Goal: Task Accomplishment & Management: Use online tool/utility

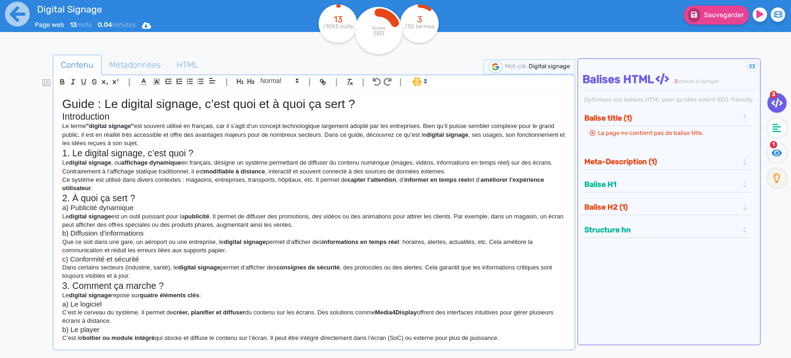
click at [78, 106] on h1 "Guide : Le digital signage, c’est quoi et à quoi ça sert ?" at bounding box center [314, 104] width 504 height 14
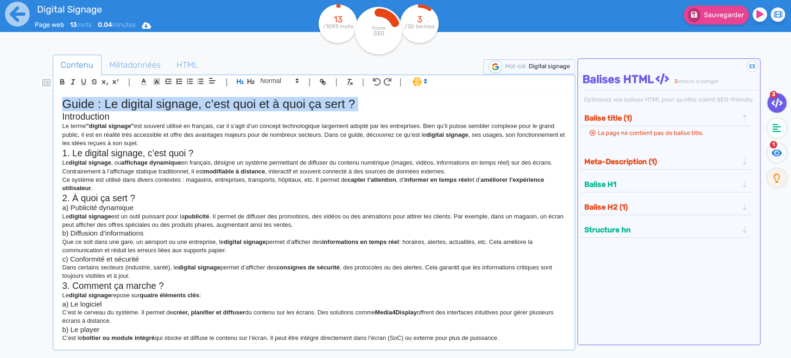
click at [78, 106] on h1 "Guide : Le digital signage, c’est quoi et à quoi ça sert ?" at bounding box center [314, 104] width 504 height 14
click at [58, 116] on div "Guide : Le digital signage, c’est quoi et à quoi ça sert ? Introduction Le term…" at bounding box center [314, 216] width 518 height 250
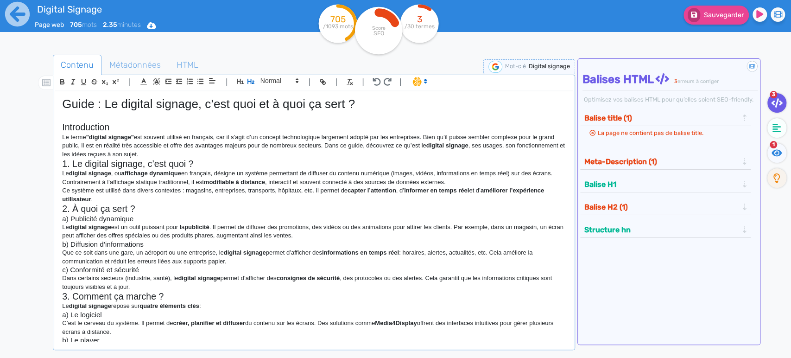
click at [72, 124] on h2 "Introduction" at bounding box center [314, 127] width 504 height 11
click at [72, 125] on h2 "Introduction" at bounding box center [314, 127] width 504 height 11
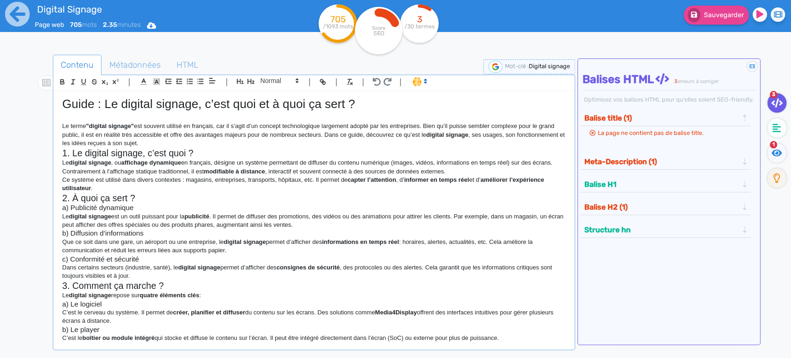
click at [60, 156] on div "Guide : Le digital signage, c’est quoi et à quoi ça sert ? Le terme "digital si…" at bounding box center [314, 216] width 518 height 250
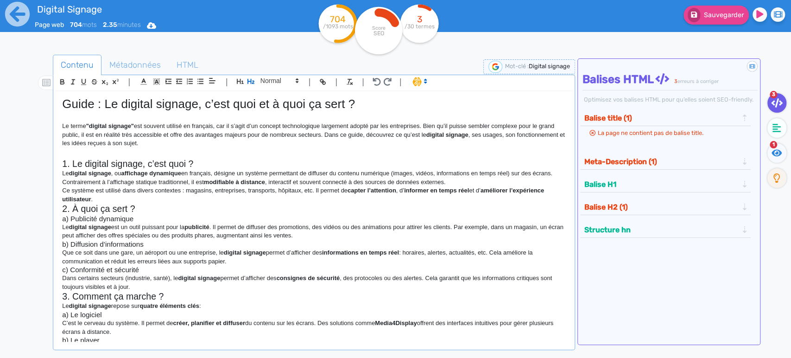
click at [74, 167] on h2 "1. Le digital signage, c’est quoi ?" at bounding box center [314, 164] width 504 height 11
click at [60, 175] on div "Guide : Le digital signage, c’est quoi et à quoi ça sert ? Le terme "digital si…" at bounding box center [314, 216] width 518 height 250
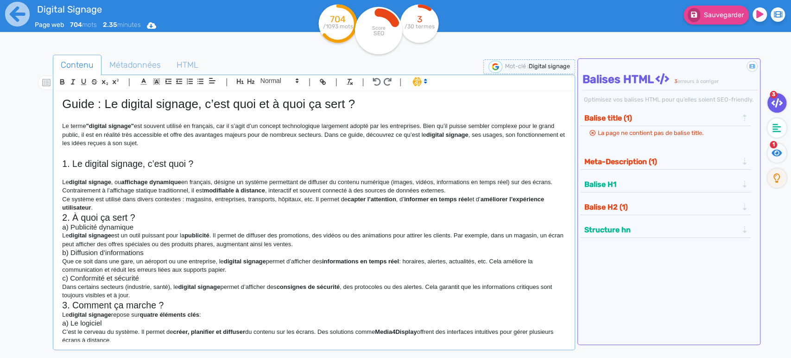
click at [62, 179] on p "Le digital signage , ou affichage dynamique en français, désigne un système per…" at bounding box center [314, 186] width 504 height 17
click at [63, 173] on p at bounding box center [314, 173] width 504 height 8
click at [59, 209] on div "Guide : Le digital signage, c’est quoi et à quoi ça sert ? Le terme "digital si…" at bounding box center [314, 216] width 518 height 250
click at [101, 210] on p "Ce système est utilisé dans divers contextes : magasins, entreprises, transport…" at bounding box center [314, 203] width 504 height 17
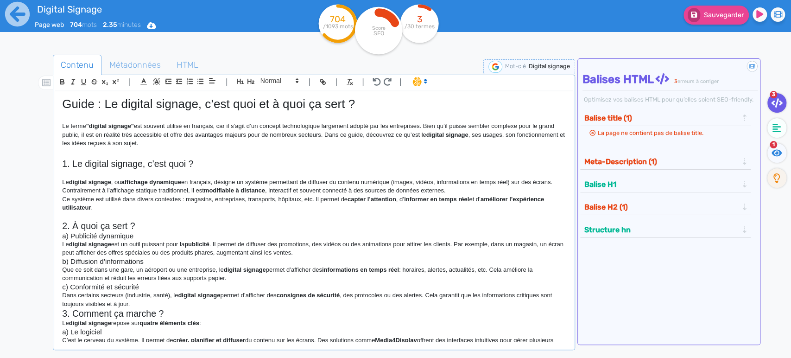
click at [60, 236] on div "Guide : Le digital signage, c’est quoi et à quoi ça sert ? Le terme "digital si…" at bounding box center [314, 216] width 518 height 250
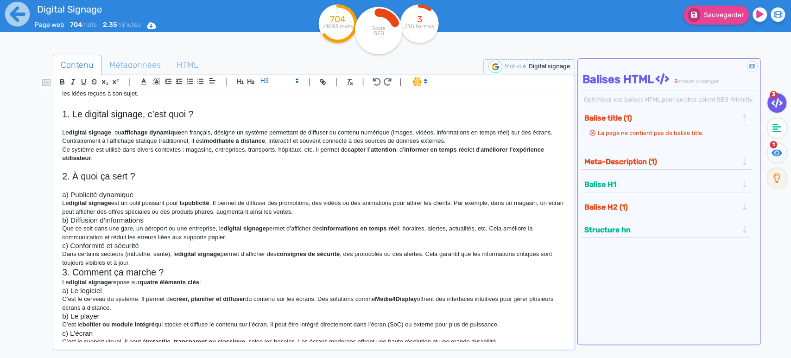
scroll to position [103, 0]
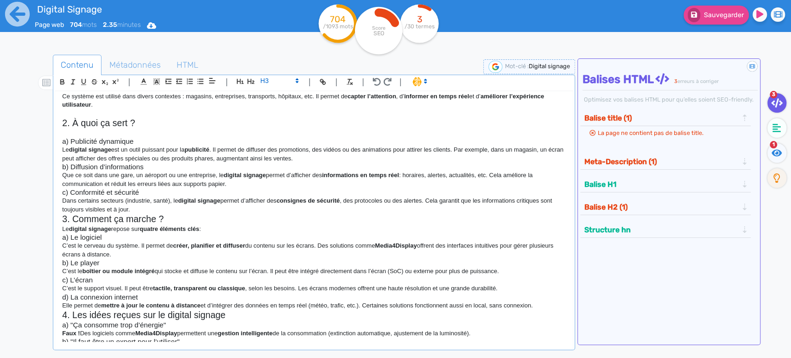
click at [60, 222] on div "Guide : Le digital signage, c’est quoi et à quoi ça sert ? Le terme "digital si…" at bounding box center [314, 216] width 518 height 250
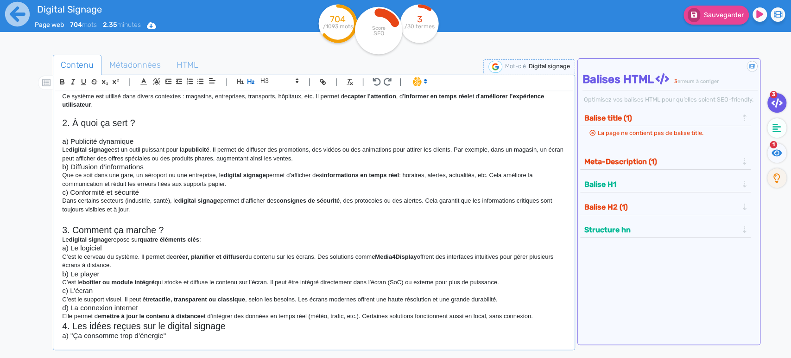
scroll to position [206, 0]
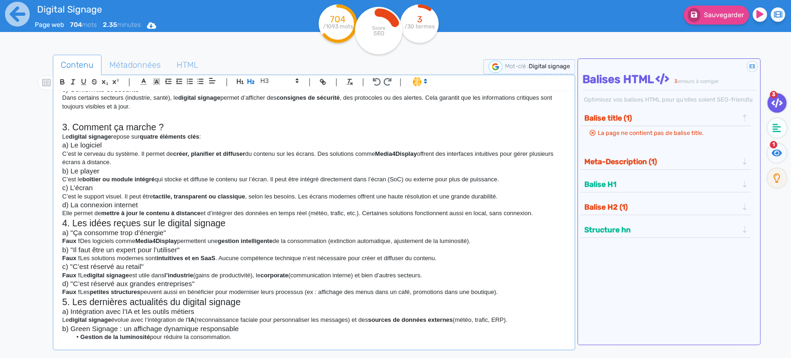
click at [61, 222] on div "Guide : Le digital signage, c’est quoi et à quoi ça sert ? Le terme "digital si…" at bounding box center [314, 216] width 518 height 250
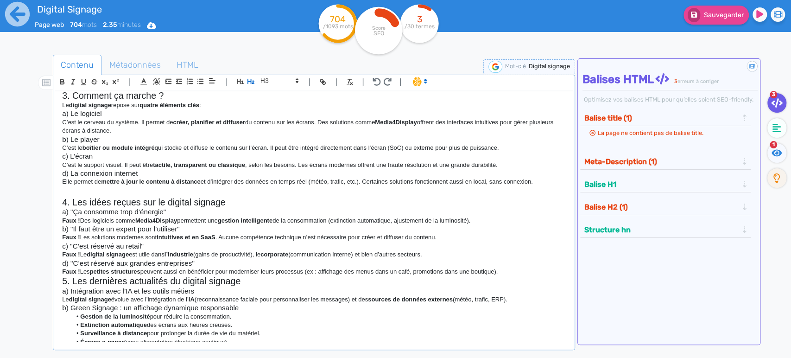
scroll to position [301, 0]
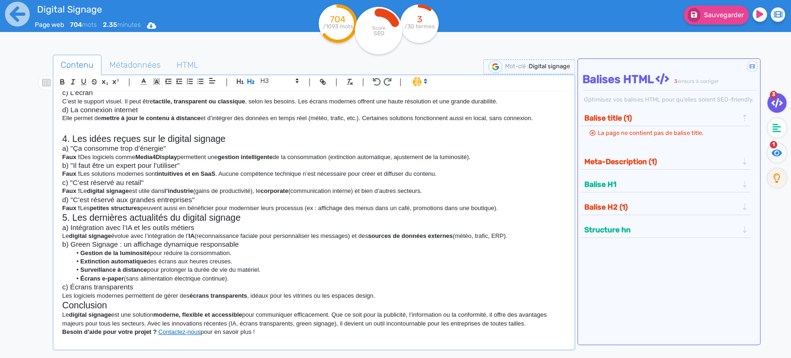
click at [60, 216] on div "Guide : Le digital signage, c’est quoi et à quoi ça sert ? Le terme "digital si…" at bounding box center [314, 216] width 518 height 250
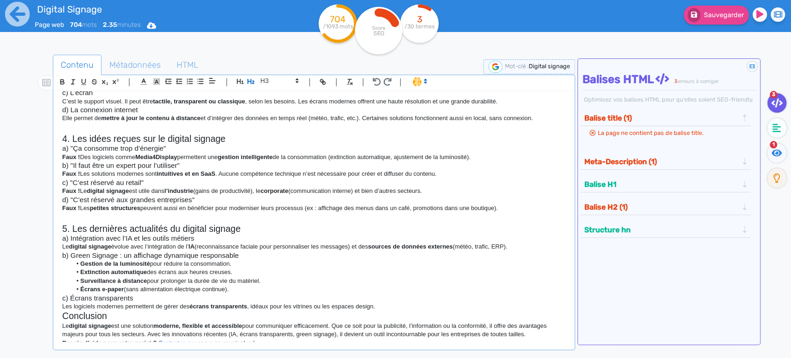
scroll to position [312, 0]
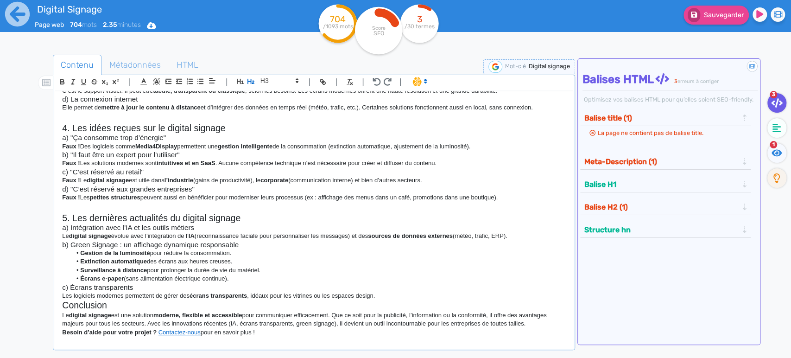
click at [57, 304] on div "Guide : Le digital signage, c’est quoi et à quoi ça sert ? Le terme "digital si…" at bounding box center [314, 216] width 518 height 250
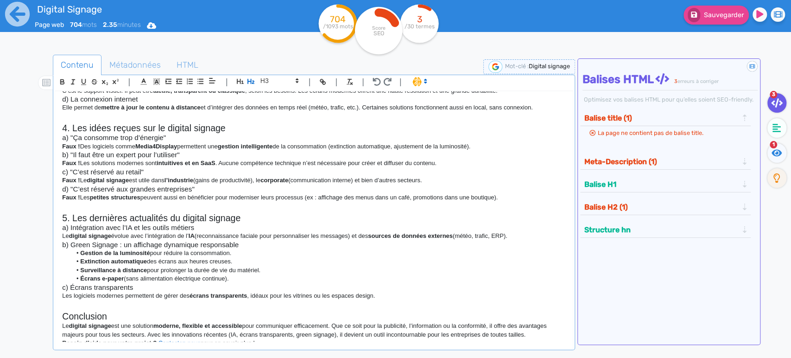
click at [66, 315] on h2 "Conclusion" at bounding box center [314, 316] width 504 height 11
click at [73, 286] on h3 "c) Écrans transparents" at bounding box center [314, 287] width 504 height 8
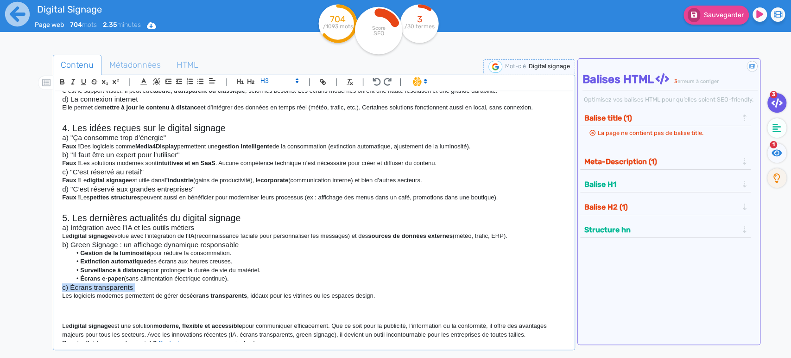
click at [57, 287] on div "Guide : Le digital signage, c’est quoi et à quoi ça sert ? Le terme "digital si…" at bounding box center [314, 216] width 518 height 250
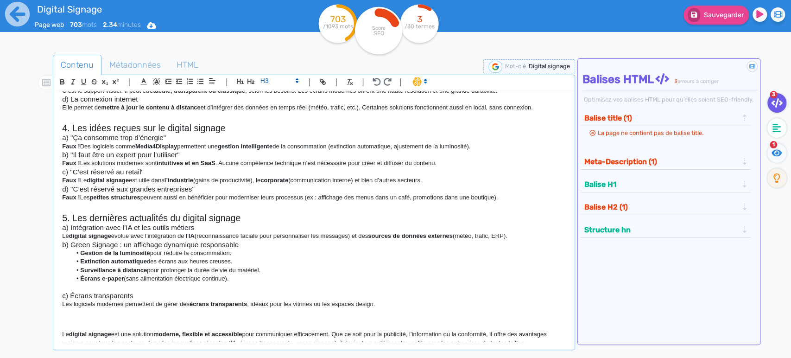
click at [59, 246] on div "Guide : Le digital signage, c’est quoi et à quoi ça sert ? Le terme "digital si…" at bounding box center [314, 216] width 518 height 250
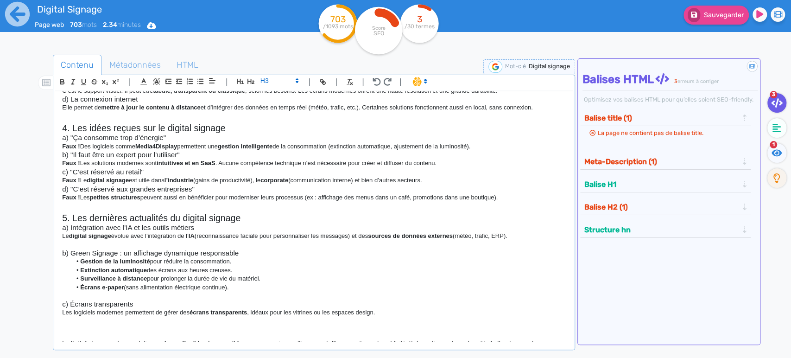
click at [60, 229] on div "Guide : Le digital signage, c’est quoi et à quoi ça sert ? Le terme "digital si…" at bounding box center [314, 216] width 518 height 250
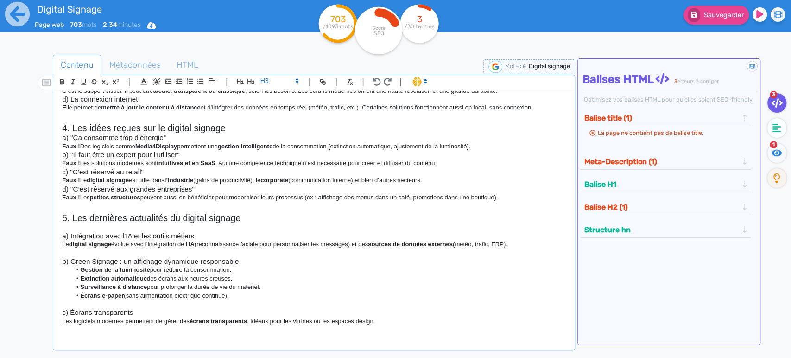
click at [59, 187] on div "Guide : Le digital signage, c’est quoi et à quoi ça sert ? Le terme "digital si…" at bounding box center [314, 216] width 518 height 250
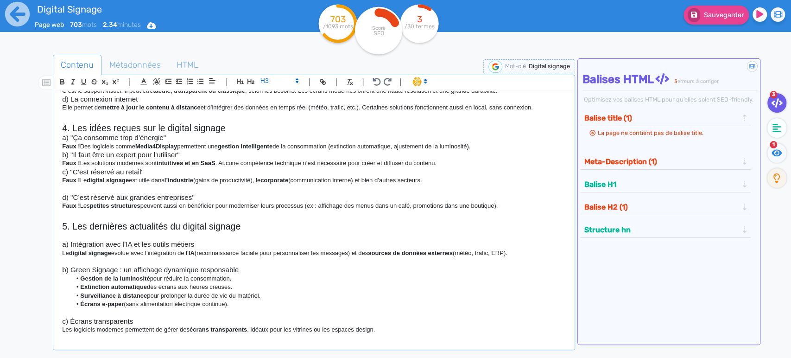
click at [60, 174] on div "Guide : Le digital signage, c’est quoi et à quoi ça sert ? Le terme "digital si…" at bounding box center [314, 216] width 518 height 250
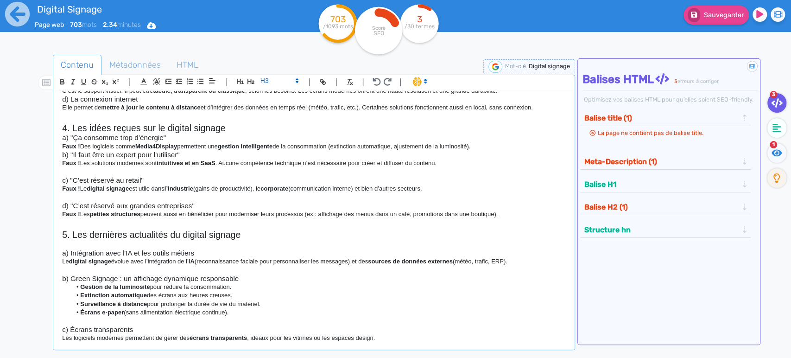
click at [62, 154] on h3 "b) "Il faut être un expert pour l’utiliser"" at bounding box center [314, 155] width 504 height 8
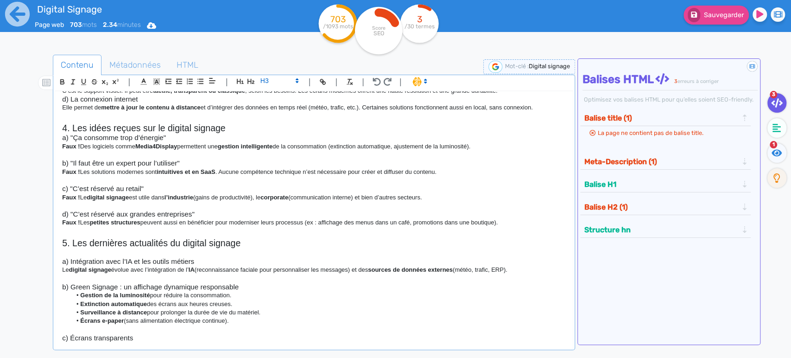
click at [62, 136] on h3 "a) "Ça consomme trop d’énergie"" at bounding box center [314, 138] width 504 height 8
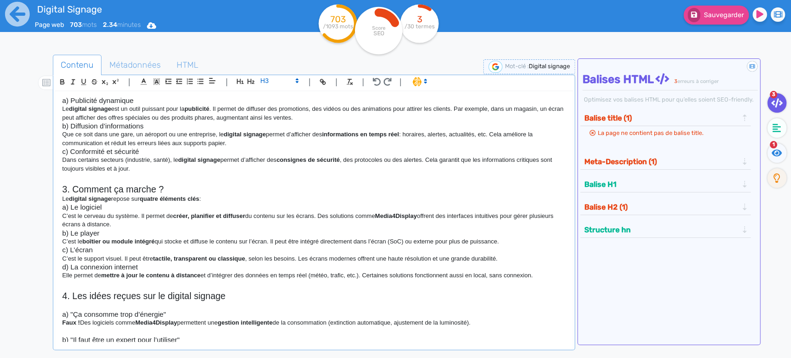
scroll to position [54, 0]
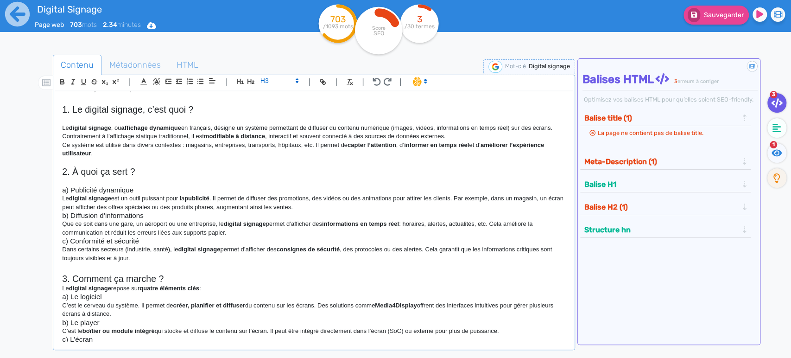
click at [59, 240] on div "Guide : Le digital signage, c’est quoi et à quoi ça sert ? Le terme "digital si…" at bounding box center [314, 216] width 518 height 250
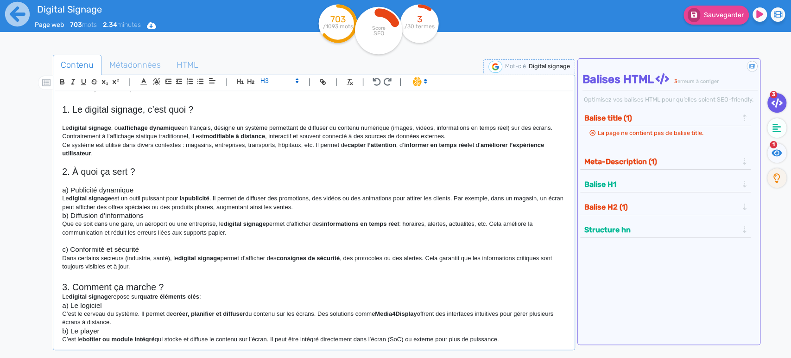
click at [60, 210] on div "Guide : Le digital signage, c’est quoi et à quoi ça sert ? Le terme "digital si…" at bounding box center [314, 216] width 518 height 250
click at [60, 214] on div "Guide : Le digital signage, c’est quoi et à quoi ça sert ? Le terme "digital si…" at bounding box center [314, 216] width 518 height 250
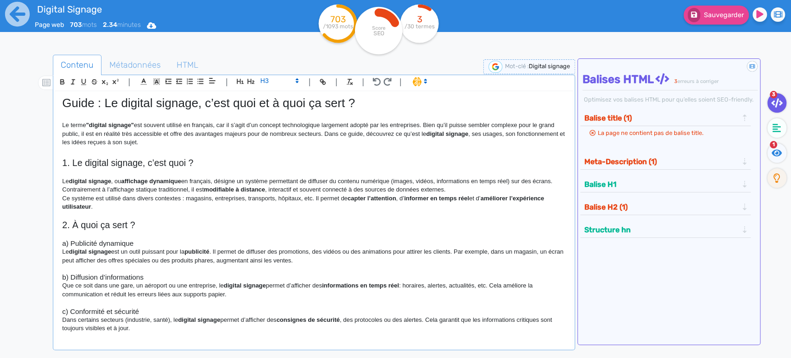
scroll to position [0, 0]
click at [75, 241] on h3 "a) Publicité dynamique" at bounding box center [314, 244] width 504 height 8
click at [90, 280] on h3 "b) Diffusion d’informations" at bounding box center [314, 278] width 504 height 8
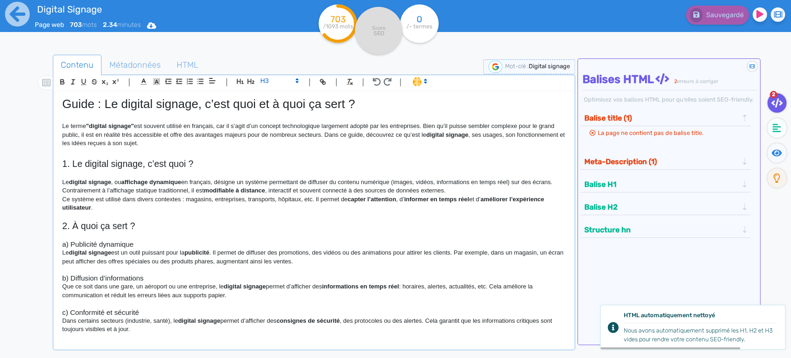
click at [87, 270] on h3 at bounding box center [314, 270] width 504 height 8
click at [87, 310] on h3 "c) Conformité et sécurité" at bounding box center [314, 312] width 504 height 8
click at [45, 86] on fa-icon at bounding box center [45, 83] width 15 height 14
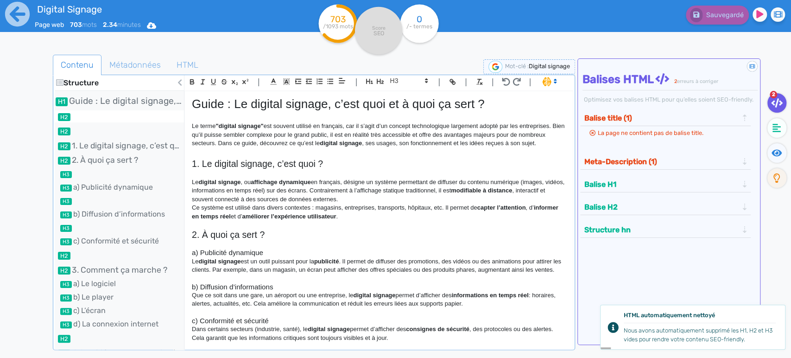
click at [78, 117] on li at bounding box center [119, 116] width 129 height 12
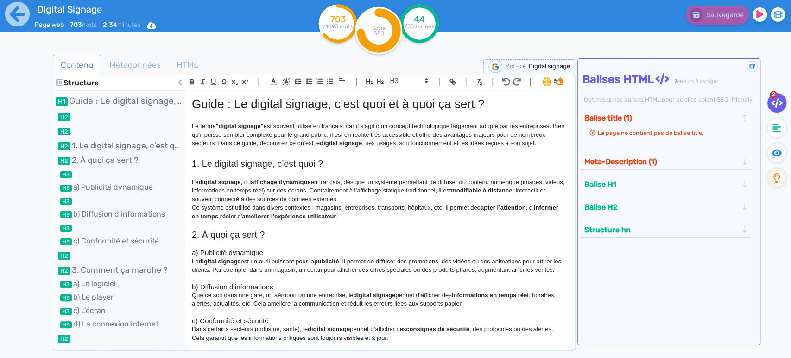
click at [237, 107] on span "Guide : Le digital signage, c’est quoi et à quoi ça sert ?" at bounding box center [338, 104] width 293 height 14
click at [229, 110] on h1 "Guide : Le digital signage, c’est quoi et à quoi ça sert ?" at bounding box center [379, 104] width 374 height 14
click at [225, 116] on h2 at bounding box center [379, 116] width 374 height 11
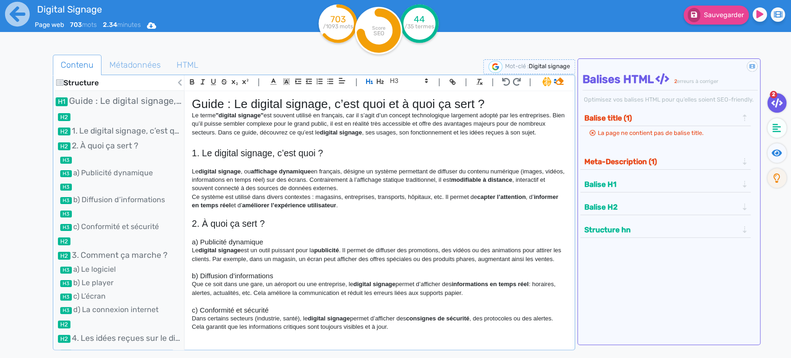
click at [192, 117] on span "Le terme" at bounding box center [204, 115] width 24 height 7
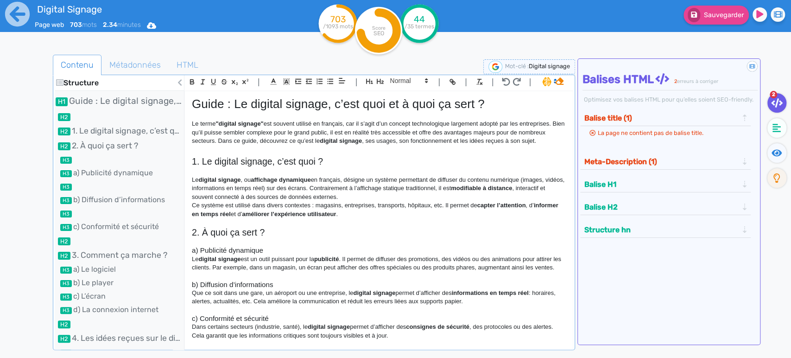
click at [202, 156] on h2 at bounding box center [379, 151] width 374 height 11
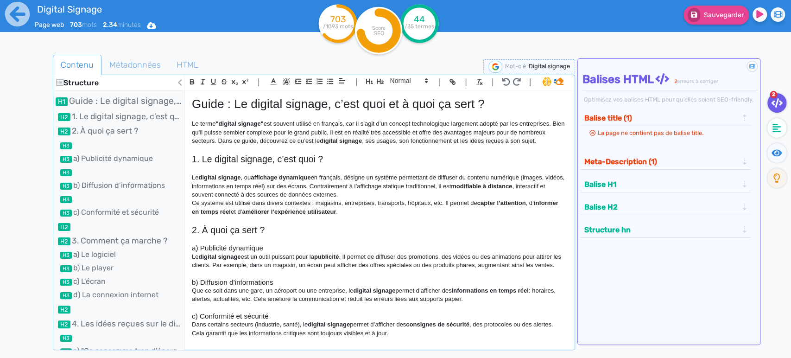
click at [193, 181] on span "Le" at bounding box center [195, 177] width 6 height 7
click at [193, 173] on p at bounding box center [379, 169] width 374 height 8
click at [195, 224] on p at bounding box center [379, 220] width 374 height 8
click at [89, 143] on li at bounding box center [119, 145] width 129 height 11
click at [210, 224] on p at bounding box center [379, 220] width 374 height 8
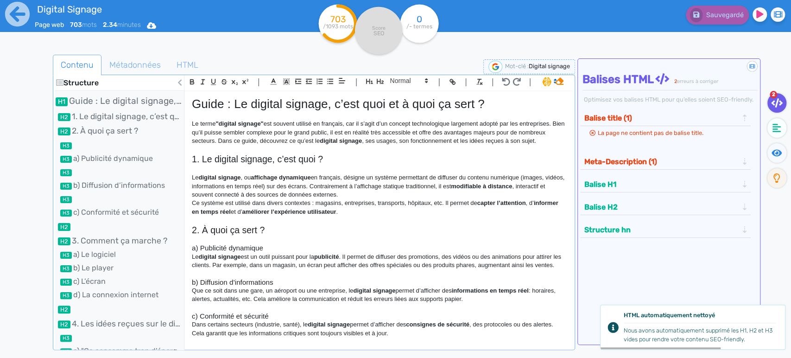
click at [197, 235] on span "2. À quoi ça sert ?" at bounding box center [228, 230] width 73 height 10
click at [192, 252] on span "a) Publicité dynamique" at bounding box center [227, 248] width 71 height 8
click at [192, 244] on h3 at bounding box center [379, 240] width 374 height 8
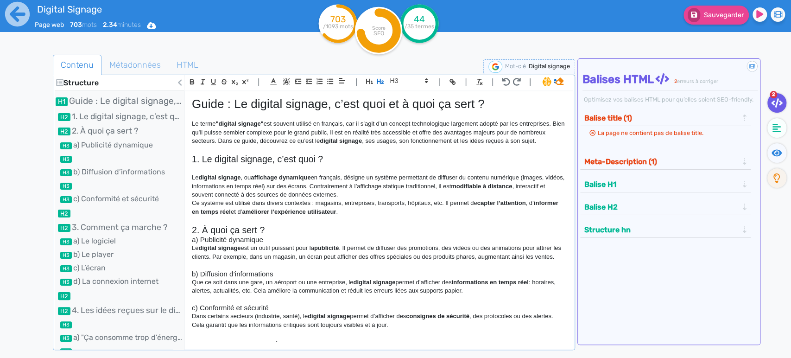
click at [193, 243] on span "a) Publicité dynamique" at bounding box center [227, 240] width 71 height 8
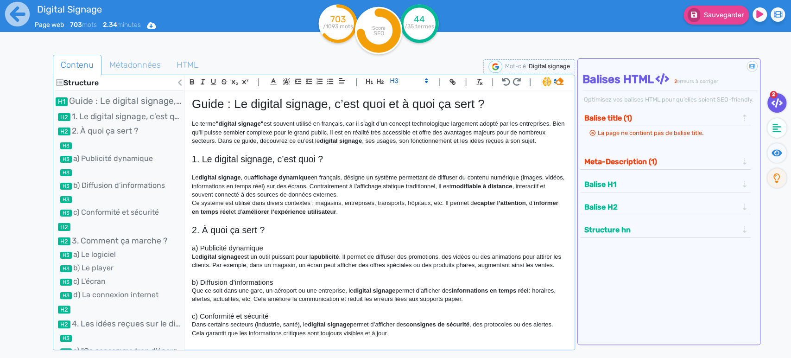
click at [196, 244] on h3 at bounding box center [379, 240] width 374 height 8
click at [398, 90] on div "| | H3 H4 H5 H6 Normal | | | |" at bounding box center [379, 83] width 389 height 16
click at [399, 84] on span at bounding box center [408, 80] width 45 height 11
click at [391, 153] on span at bounding box center [408, 155] width 37 height 14
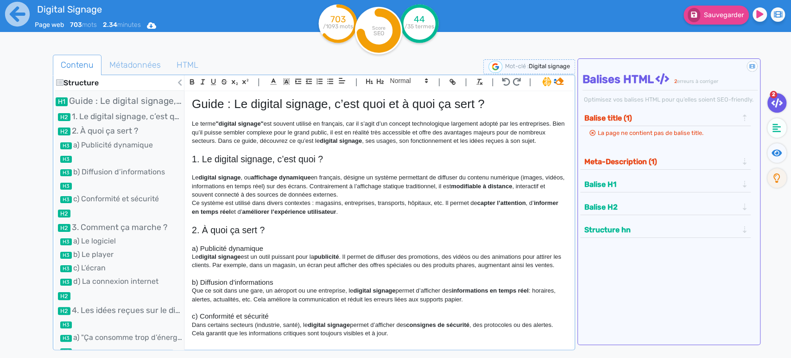
click at [197, 278] on h3 at bounding box center [379, 274] width 374 height 8
click at [412, 77] on span at bounding box center [408, 80] width 45 height 11
click at [397, 151] on span at bounding box center [408, 155] width 37 height 14
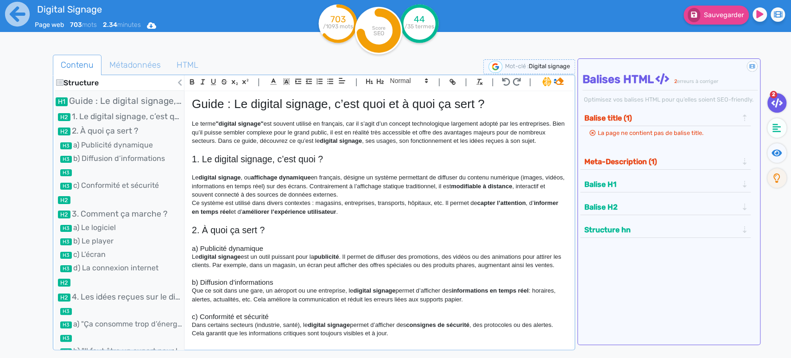
click at [208, 312] on h3 at bounding box center [379, 308] width 374 height 8
click at [408, 78] on span at bounding box center [408, 80] width 45 height 11
click at [399, 160] on span at bounding box center [408, 155] width 37 height 14
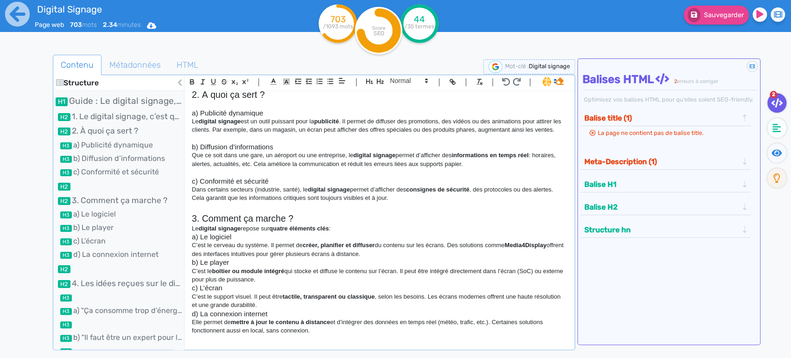
scroll to position [154, 0]
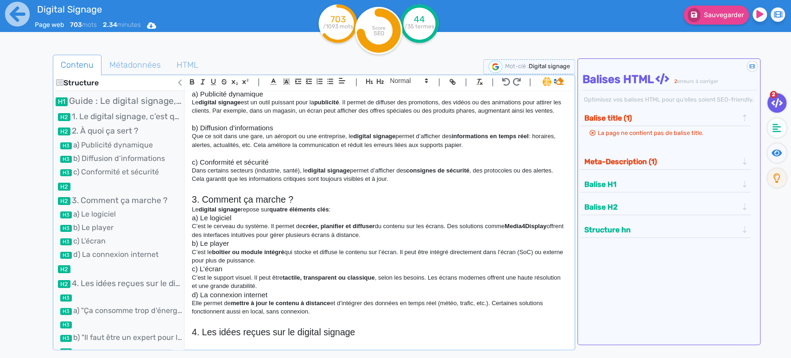
click at [204, 194] on h2 at bounding box center [379, 189] width 374 height 11
click at [403, 83] on span at bounding box center [408, 80] width 45 height 11
click at [349, 98] on h3 "a) Publicité dynamique" at bounding box center [379, 94] width 374 height 8
click at [404, 80] on span at bounding box center [408, 80] width 45 height 11
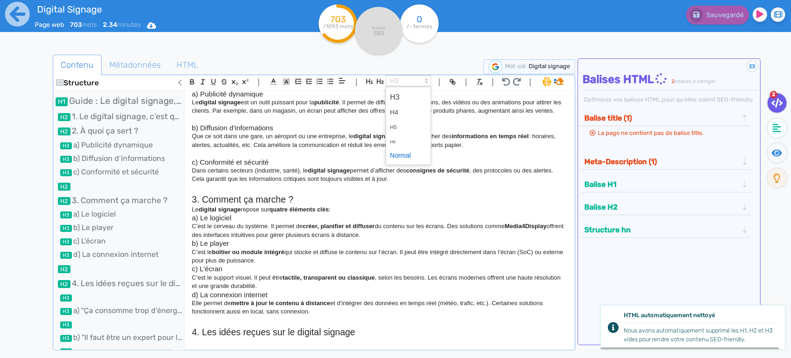
click at [403, 155] on span at bounding box center [408, 155] width 37 height 14
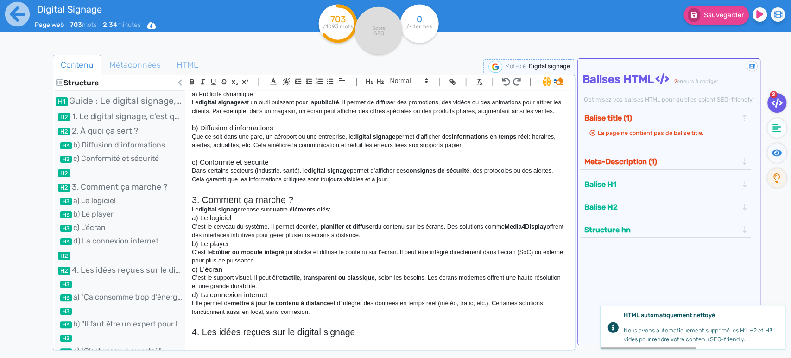
click at [192, 230] on span "C’est le cerveau du système. Il permet de" at bounding box center [247, 226] width 111 height 7
click at [357, 214] on p "Le digital signage repose sur quatre éléments clés :" at bounding box center [379, 209] width 374 height 8
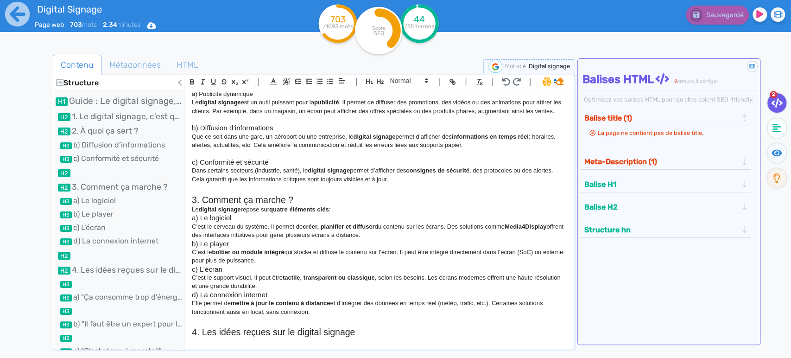
click at [306, 205] on h2 "3. Comment ça marche ?" at bounding box center [379, 200] width 374 height 11
drag, startPoint x: 336, startPoint y: 224, endPoint x: 299, endPoint y: 227, distance: 37.2
click at [313, 214] on p "Le digital signage repose sur quatre éléments clés :" at bounding box center [379, 209] width 374 height 8
click at [190, 228] on div "Guide : Le digital signage, c’est quoi et à quoi ça sert ? Le terme "digital si…" at bounding box center [379, 216] width 388 height 250
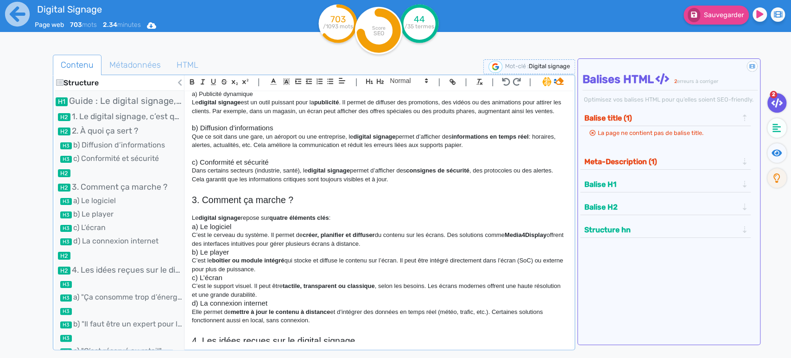
click at [354, 222] on p "﻿ Le digital signage repose sur quatre éléments clés :" at bounding box center [379, 218] width 374 height 8
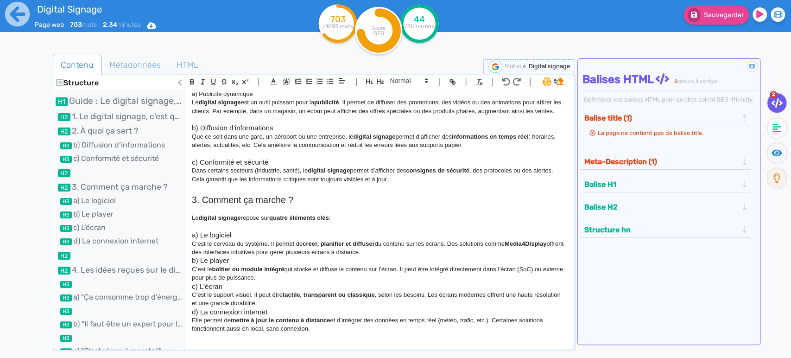
click at [385, 257] on p "C’est le cerveau du système. Il permet de créer, planifier et diffuser du conte…" at bounding box center [379, 248] width 374 height 17
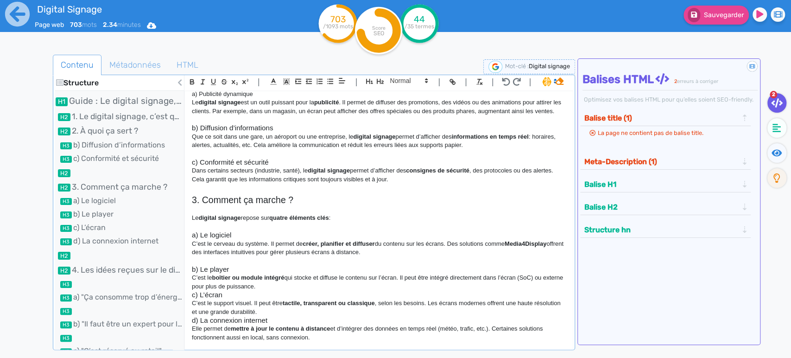
click at [299, 291] on p "C’est le boîtier ou module intégré qui stocke et diffuse le contenu sur l’écran…" at bounding box center [379, 282] width 374 height 17
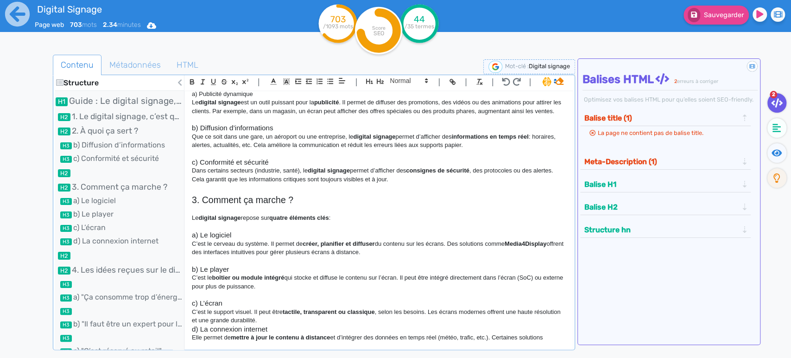
click at [291, 325] on p "C’est le support visuel. Il peut être tactile, transparent ou classique , selon…" at bounding box center [379, 316] width 374 height 17
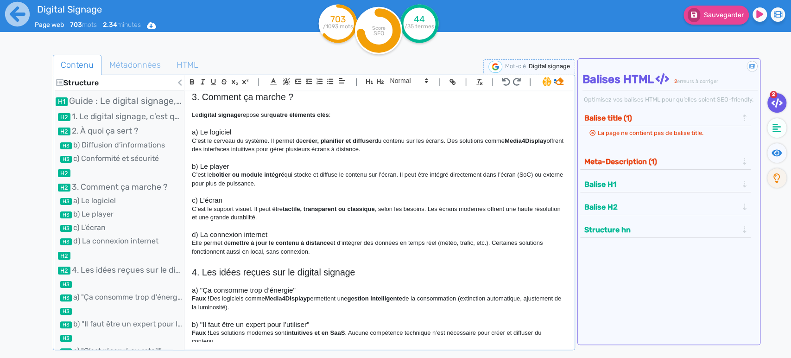
scroll to position [360, 0]
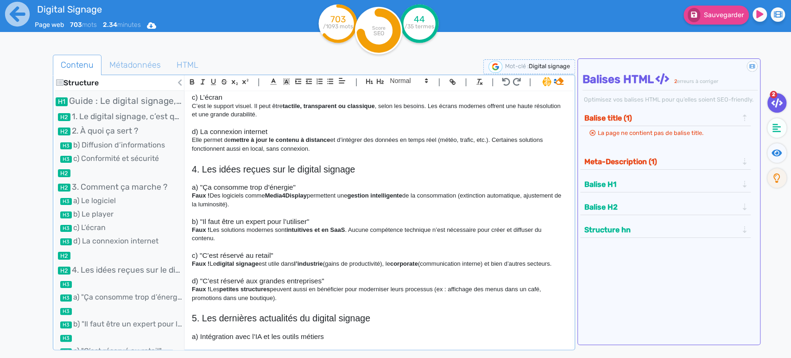
click at [202, 191] on span "a) "Ça consomme trop d’énergie"" at bounding box center [244, 187] width 104 height 8
click at [200, 183] on h3 at bounding box center [379, 179] width 374 height 8
click at [413, 82] on span at bounding box center [408, 80] width 45 height 11
click at [405, 152] on span at bounding box center [408, 155] width 37 height 14
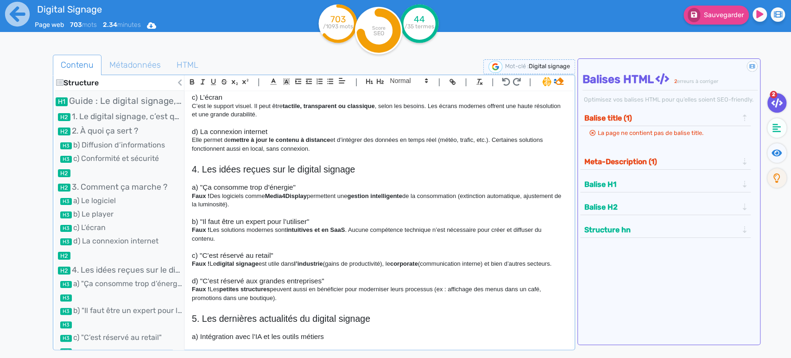
click at [219, 251] on h3 at bounding box center [379, 247] width 374 height 8
click at [397, 81] on span at bounding box center [408, 80] width 45 height 11
click at [401, 155] on span at bounding box center [408, 155] width 37 height 14
click at [196, 217] on h3 at bounding box center [379, 213] width 374 height 8
click at [398, 84] on span at bounding box center [408, 80] width 45 height 11
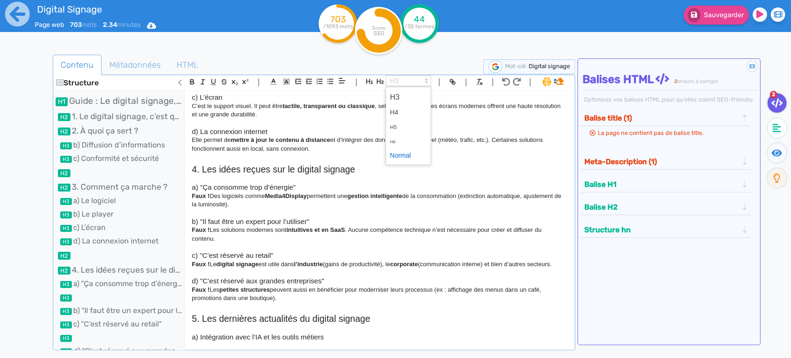
click at [402, 153] on span at bounding box center [408, 155] width 37 height 14
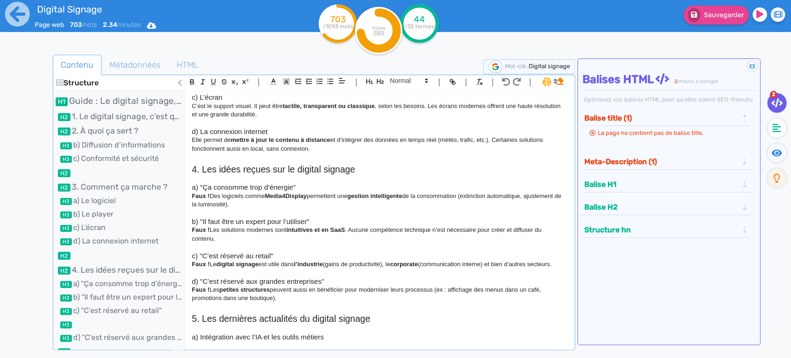
click at [204, 268] on p "Faux ! Le digital signage est utile dans l’industrie (gains de productivité), l…" at bounding box center [379, 264] width 374 height 8
click at [204, 277] on h3 at bounding box center [379, 272] width 374 height 8
click at [412, 70] on ul "Contenu Métadonnées HTML" at bounding box center [314, 65] width 522 height 21
click at [409, 79] on span at bounding box center [408, 80] width 45 height 11
click at [395, 153] on span at bounding box center [408, 155] width 37 height 14
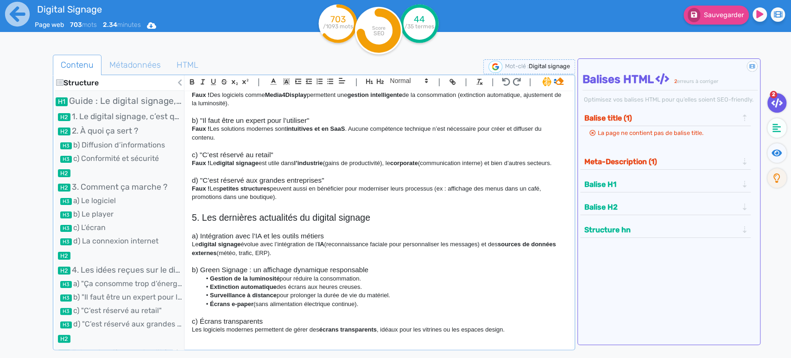
scroll to position [464, 0]
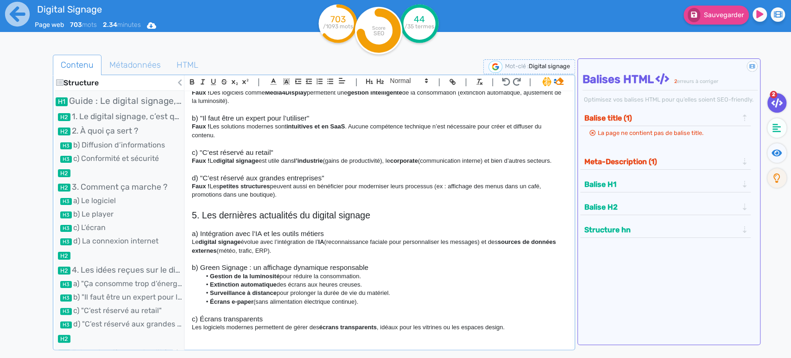
click at [217, 221] on h2 "5. Les dernières actualités du digital signage" at bounding box center [379, 215] width 374 height 11
click at [213, 210] on h2 at bounding box center [379, 204] width 374 height 11
click at [397, 83] on span at bounding box center [408, 80] width 45 height 11
click at [382, 81] on icon "button" at bounding box center [380, 81] width 7 height 5
click at [381, 82] on icon "button" at bounding box center [380, 81] width 8 height 8
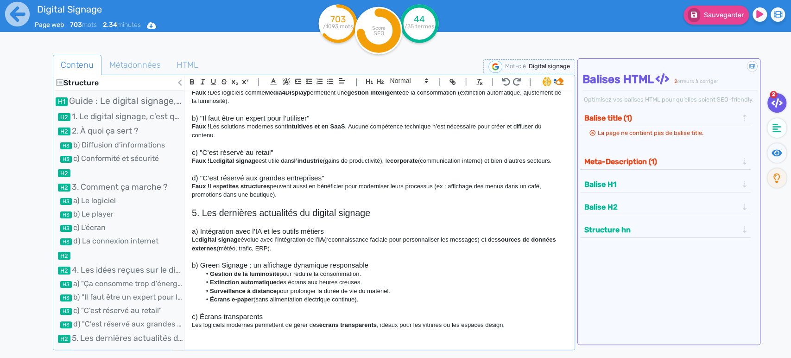
click at [213, 227] on h3 at bounding box center [379, 223] width 374 height 8
click at [414, 81] on span at bounding box center [408, 80] width 45 height 11
click at [408, 153] on span at bounding box center [408, 155] width 37 height 14
click at [98, 246] on li "d) La connexion internet" at bounding box center [119, 241] width 129 height 11
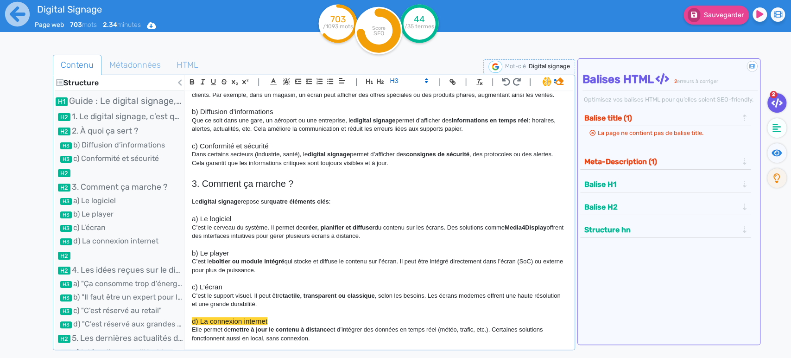
click at [205, 178] on h2 at bounding box center [379, 172] width 374 height 11
click at [382, 83] on icon "button" at bounding box center [380, 81] width 8 height 8
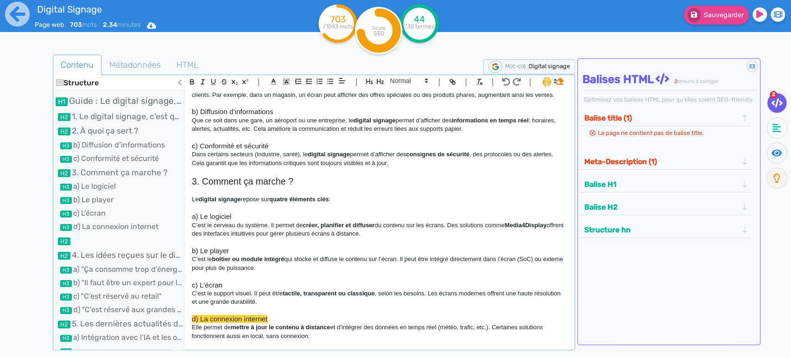
click at [221, 195] on p at bounding box center [379, 191] width 374 height 8
click at [195, 212] on p at bounding box center [379, 208] width 374 height 8
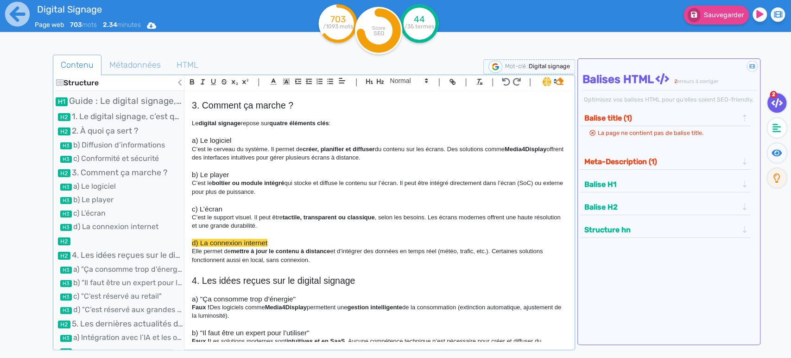
scroll to position [325, 0]
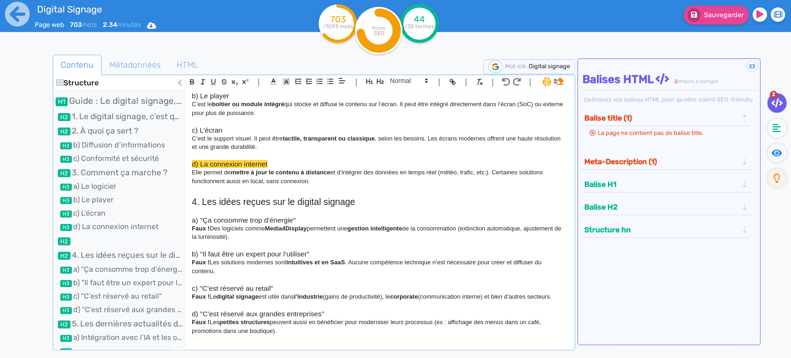
click at [230, 168] on span "d) La connexion internet" at bounding box center [230, 164] width 76 height 8
click at [221, 160] on p at bounding box center [379, 156] width 374 height 8
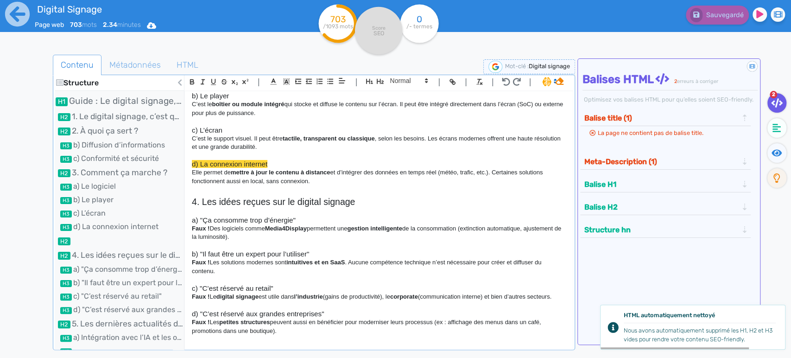
click at [200, 196] on h2 at bounding box center [379, 190] width 374 height 11
click at [378, 82] on icon "button" at bounding box center [380, 81] width 7 height 5
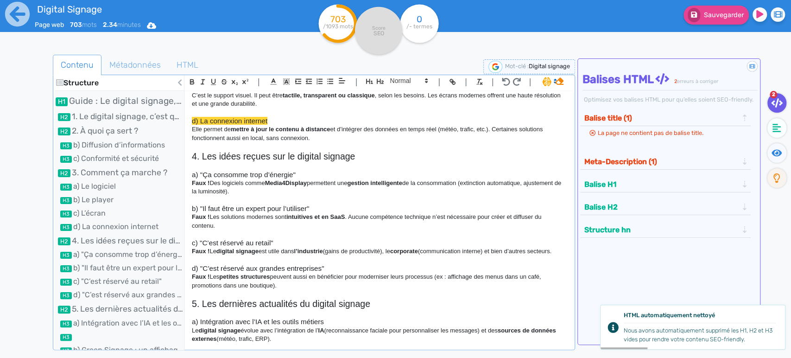
scroll to position [428, 0]
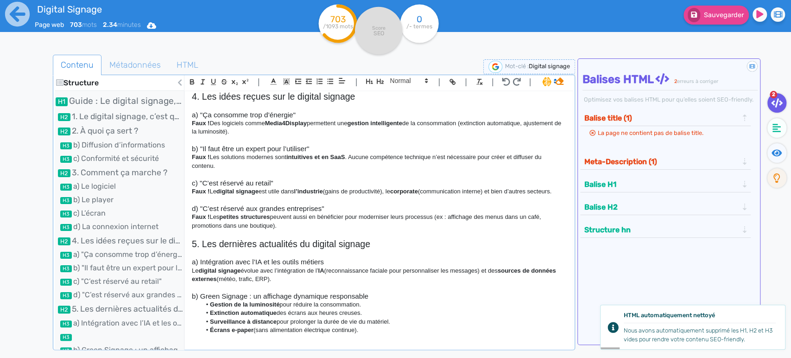
click at [197, 258] on p at bounding box center [379, 253] width 374 height 8
click at [202, 238] on p at bounding box center [379, 234] width 374 height 8
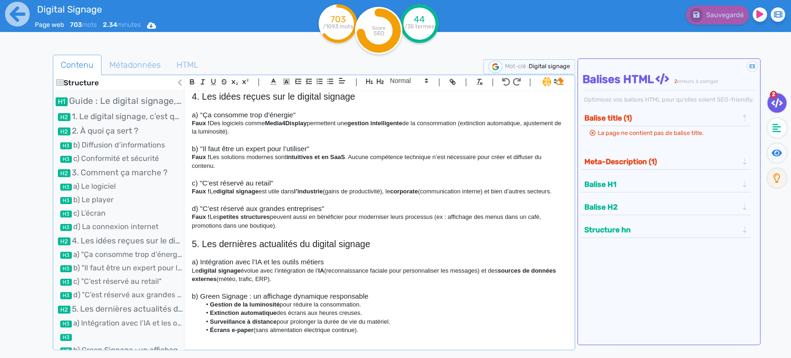
click at [197, 204] on p at bounding box center [379, 200] width 374 height 8
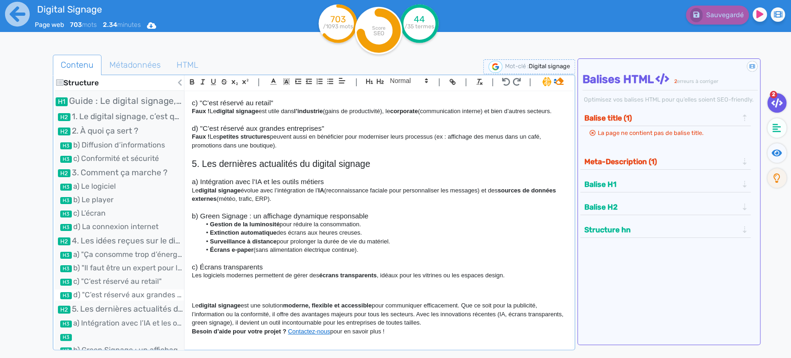
scroll to position [534, 0]
click at [95, 321] on li "a) Intégration avec l’IA et les outils métiers" at bounding box center [119, 323] width 129 height 11
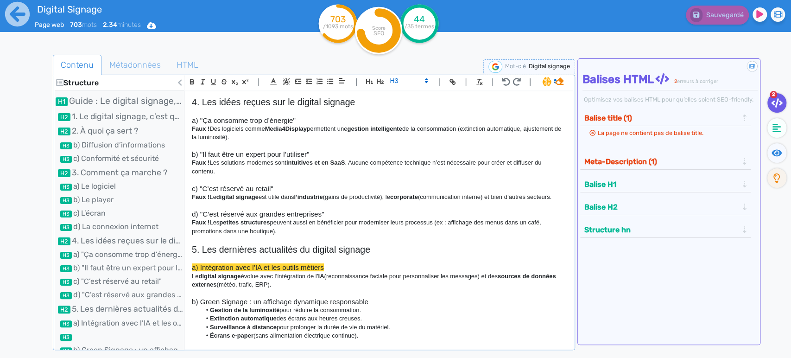
scroll to position [481, 0]
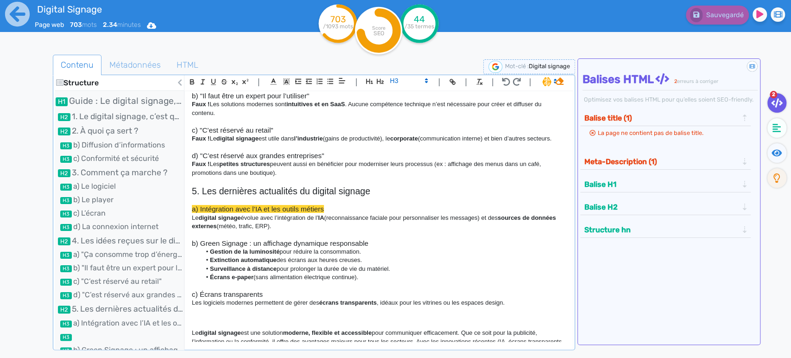
click at [205, 229] on strong "sources de données externes" at bounding box center [375, 221] width 366 height 15
click at [201, 239] on h3 at bounding box center [379, 234] width 374 height 8
click at [407, 81] on span at bounding box center [408, 80] width 45 height 11
click at [401, 154] on span at bounding box center [408, 155] width 37 height 14
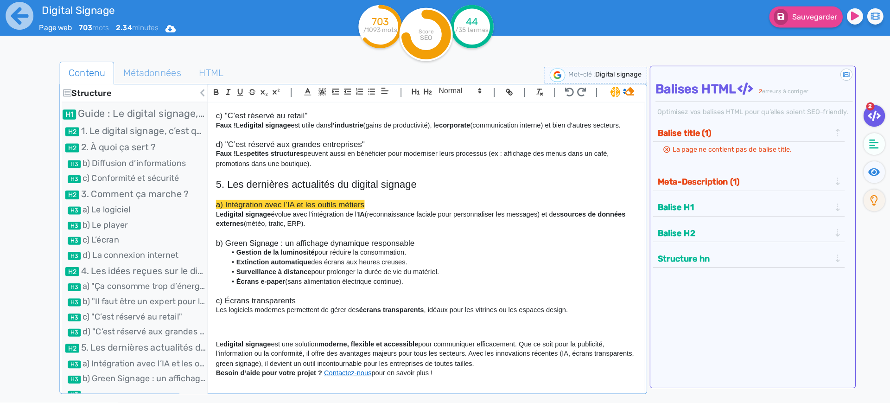
scroll to position [460, 0]
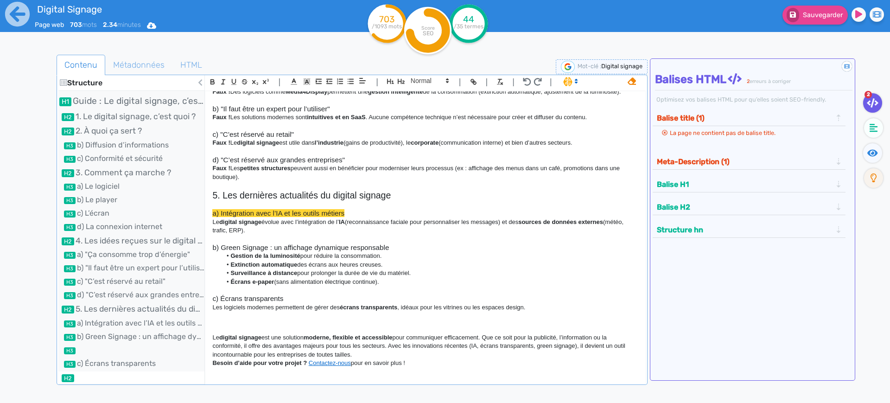
click at [125, 357] on li at bounding box center [131, 377] width 147 height 12
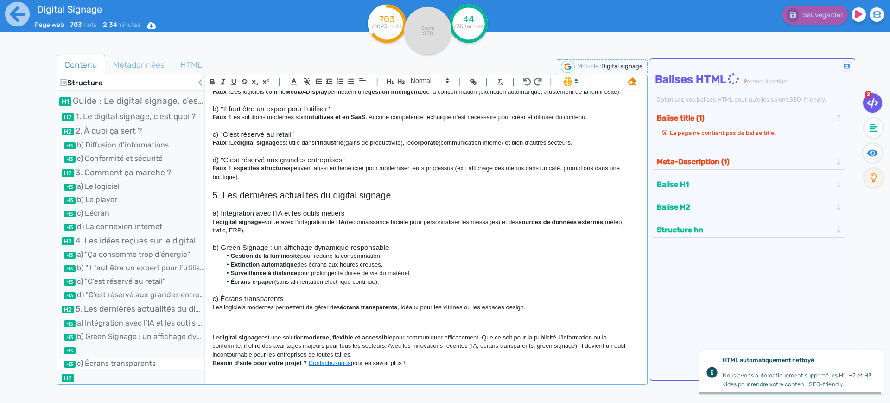
click at [125, 357] on li "c) Écrans transparents" at bounding box center [131, 363] width 147 height 11
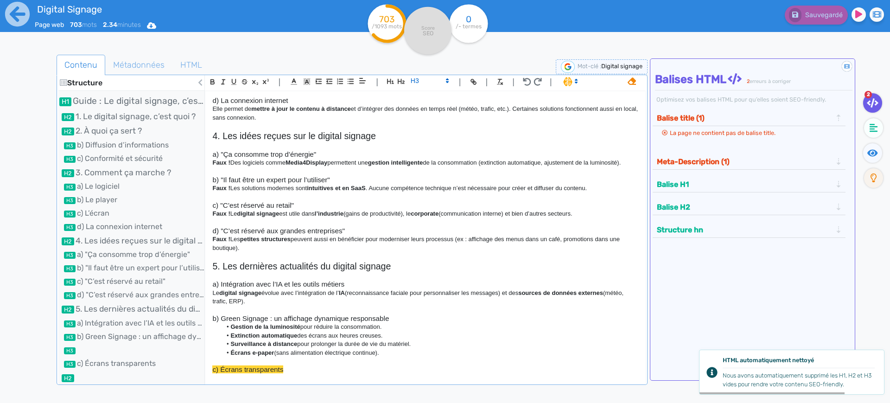
click at [233, 357] on h3 at bounding box center [425, 361] width 426 height 8
click at [425, 82] on span at bounding box center [429, 80] width 45 height 11
click at [415, 152] on span at bounding box center [429, 155] width 37 height 14
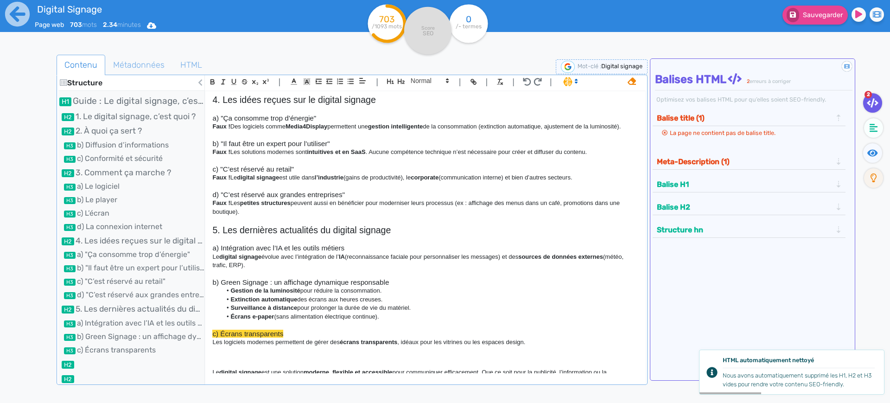
scroll to position [460, 0]
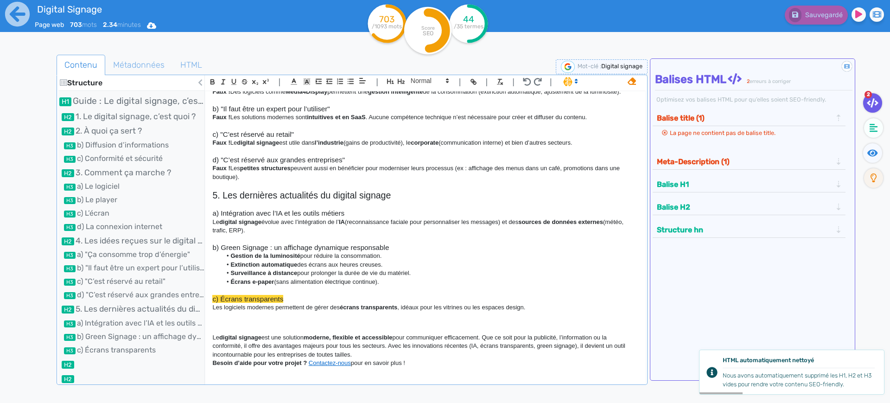
click at [248, 314] on h2 at bounding box center [425, 317] width 426 height 11
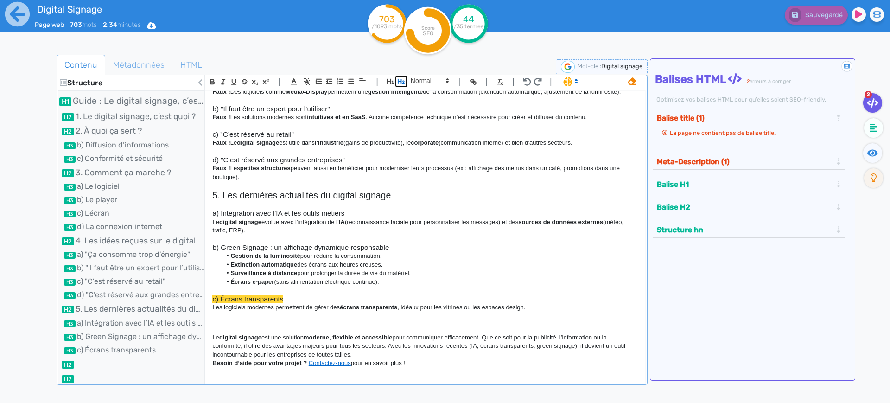
click at [403, 79] on icon "button" at bounding box center [401, 81] width 8 height 8
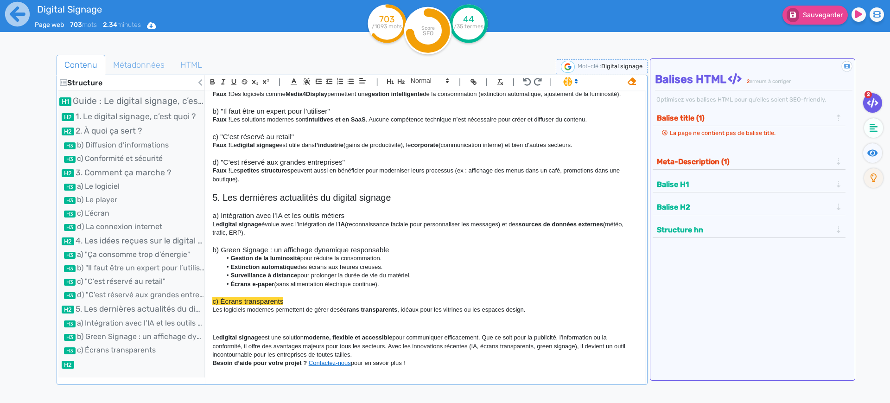
click at [224, 331] on h2 at bounding box center [425, 328] width 426 height 11
click at [401, 83] on icon "button" at bounding box center [401, 81] width 8 height 8
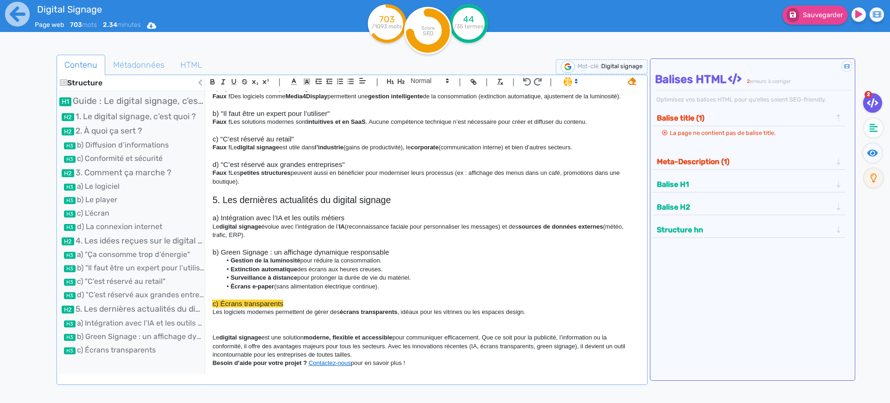
scroll to position [0, 0]
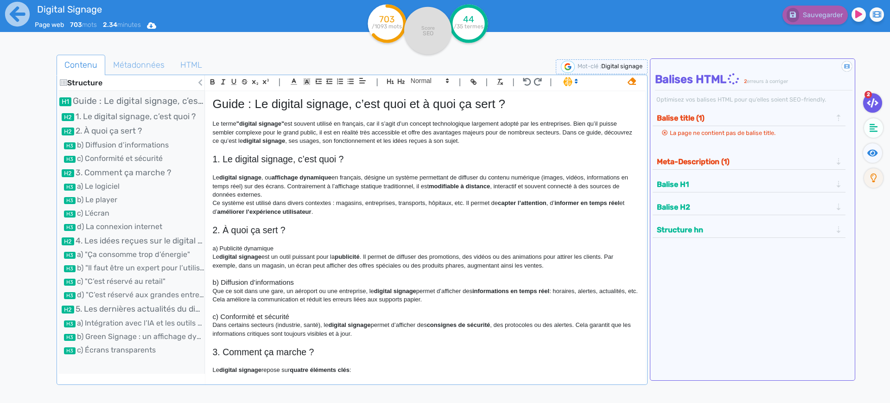
click at [238, 102] on span "Guide : Le digital signage, c’est quoi et à quoi ça sert ?" at bounding box center [358, 104] width 293 height 14
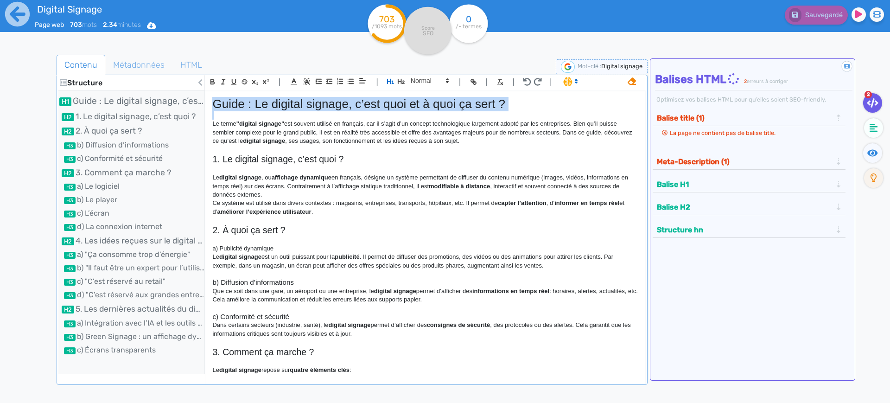
click at [238, 102] on span "Guide : Le digital signage, c’est quoi et à quoi ça sert ?" at bounding box center [358, 104] width 293 height 14
click at [144, 59] on span "Métadonnées" at bounding box center [139, 64] width 66 height 25
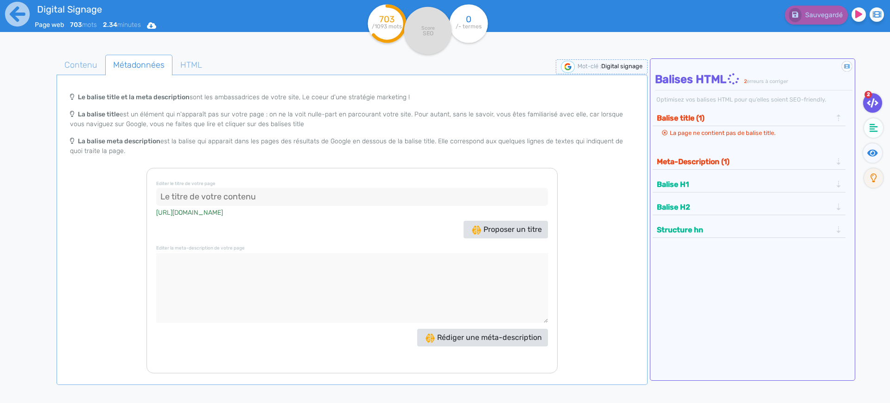
click at [190, 191] on input at bounding box center [352, 197] width 392 height 19
click at [185, 190] on input at bounding box center [352, 197] width 392 height 19
paste input "Guide : Le digital signage, c’est quoi et à quoi ça sert ?"
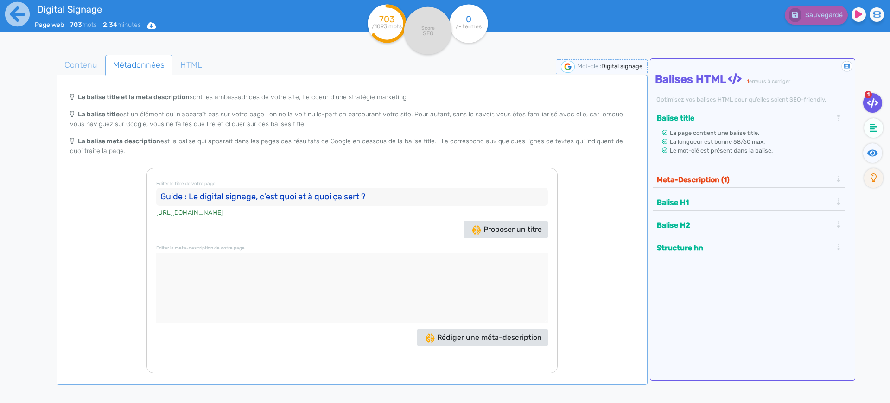
type input "Guide : Le digital signage, c’est quoi et à quoi ça sert ?"
click at [219, 286] on textarea at bounding box center [352, 288] width 392 height 70
click at [222, 287] on textarea at bounding box center [352, 288] width 392 height 70
paste textarea "Le digital signage permet d’afficher du contenu dynamique pour informer, promou…"
type textarea "Le digital signage permet d’afficher du contenu dynamique pour informer, promou…"
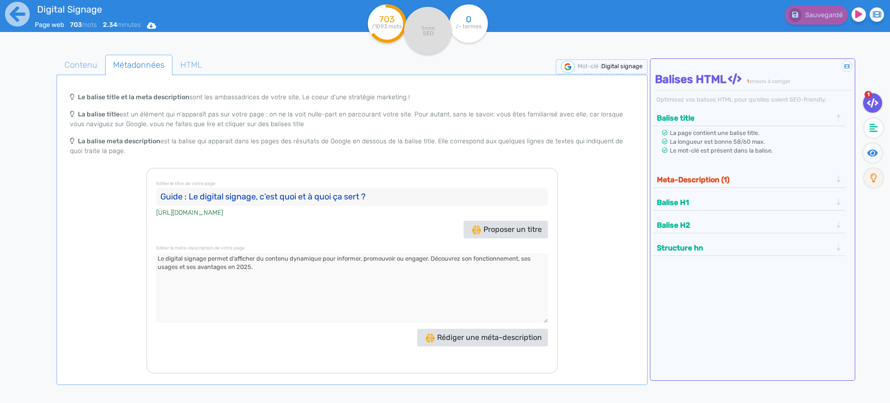
click at [95, 242] on div "Le balise title et la meta description sont les ambassadrices de votre site, Le…" at bounding box center [351, 231] width 587 height 286
click at [84, 63] on span "Contenu" at bounding box center [81, 64] width 48 height 25
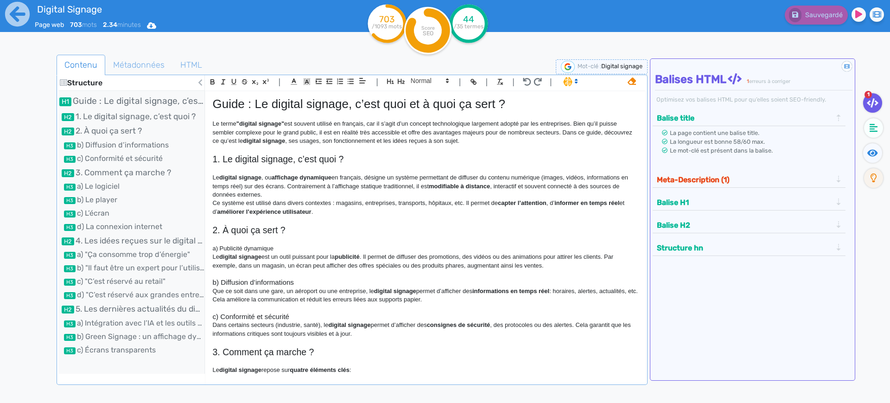
click at [25, 75] on div "Contenu Métadonnées HTML Structure Guide : Le digital signage, c’est quoi et à …" at bounding box center [456, 253] width 868 height 416
